Goal: Information Seeking & Learning: Check status

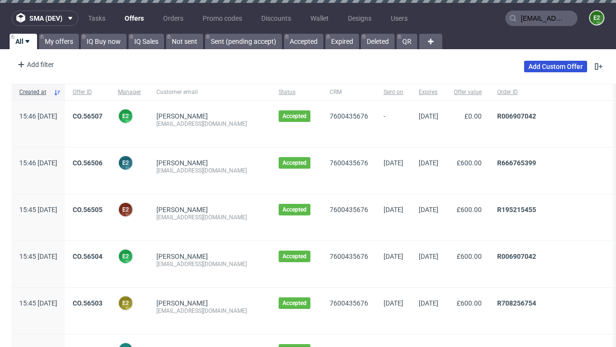
scroll to position [0, 21]
type input "[EMAIL_ADDRESS][DOMAIN_NAME]"
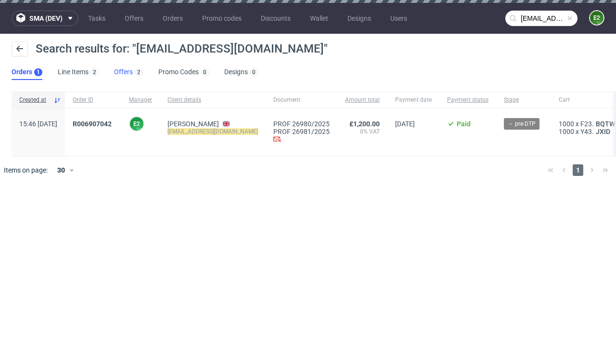
click at [129, 72] on link "Offers 2" at bounding box center [128, 72] width 29 height 15
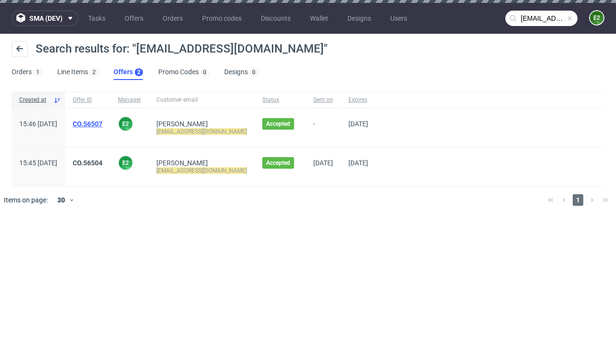
click at [103, 124] on link "CO.56507" at bounding box center [88, 124] width 30 height 8
